Goal: Ask a question

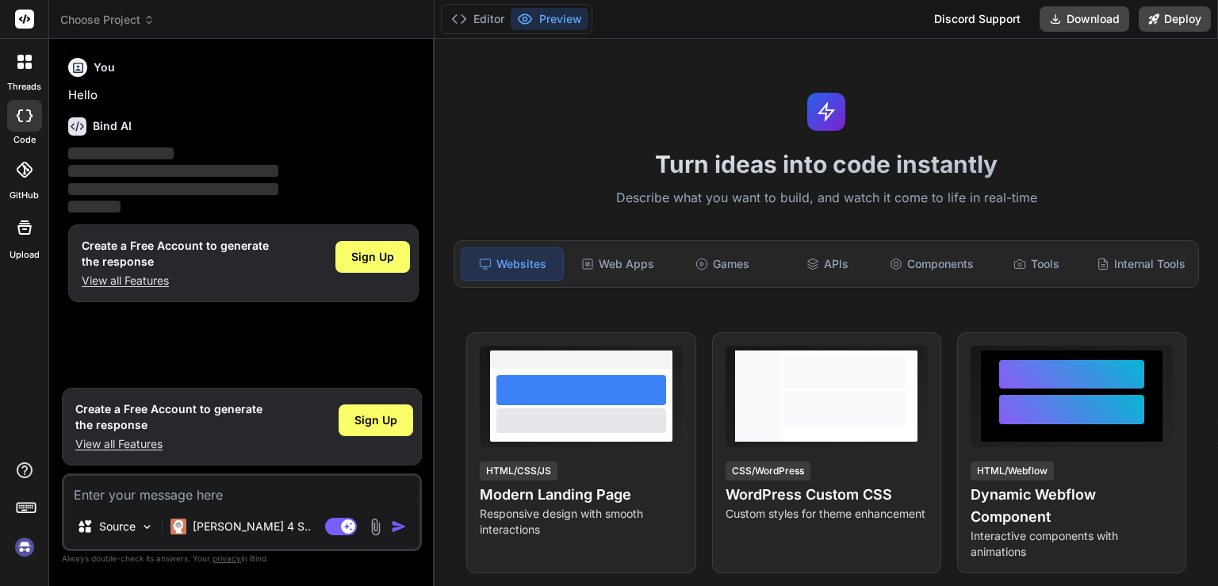
click at [124, 278] on p "View all Features" at bounding box center [175, 281] width 187 height 16
type textarea "x"
click at [125, 497] on textarea at bounding box center [241, 490] width 355 height 29
type textarea "n"
type textarea "x"
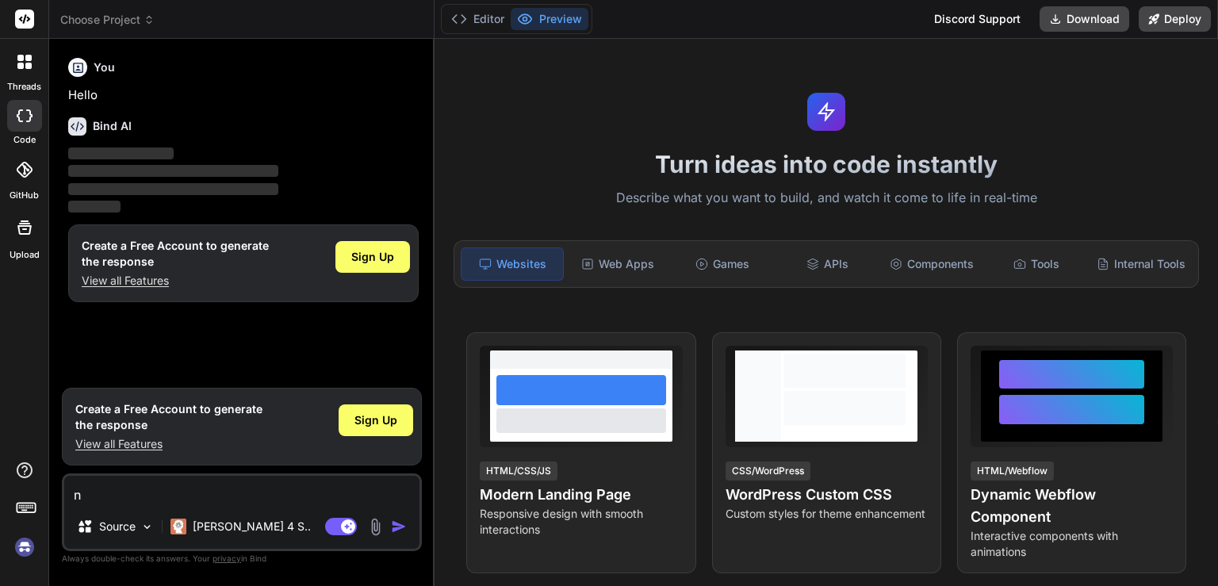
type textarea "x"
type textarea "m"
type textarea "x"
type textarea "ma"
type textarea "x"
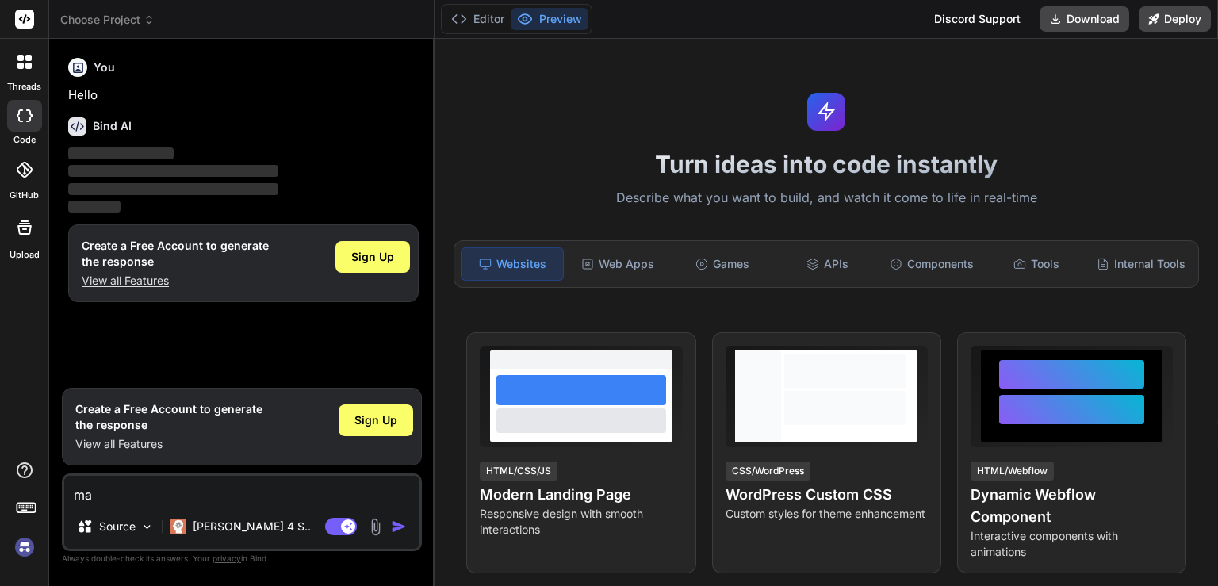
type textarea "mak"
type textarea "x"
type textarea "make"
type textarea "x"
type textarea "make"
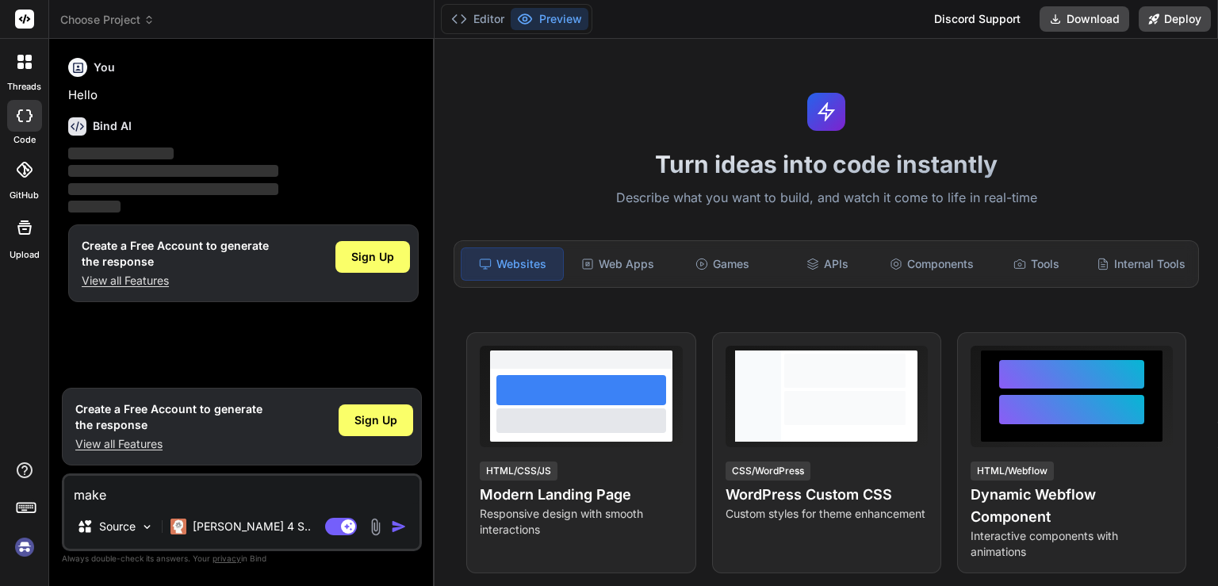
type textarea "x"
type textarea "make a"
type textarea "x"
type textarea "make a"
type textarea "x"
